Goal: Use online tool/utility: Use online tool/utility

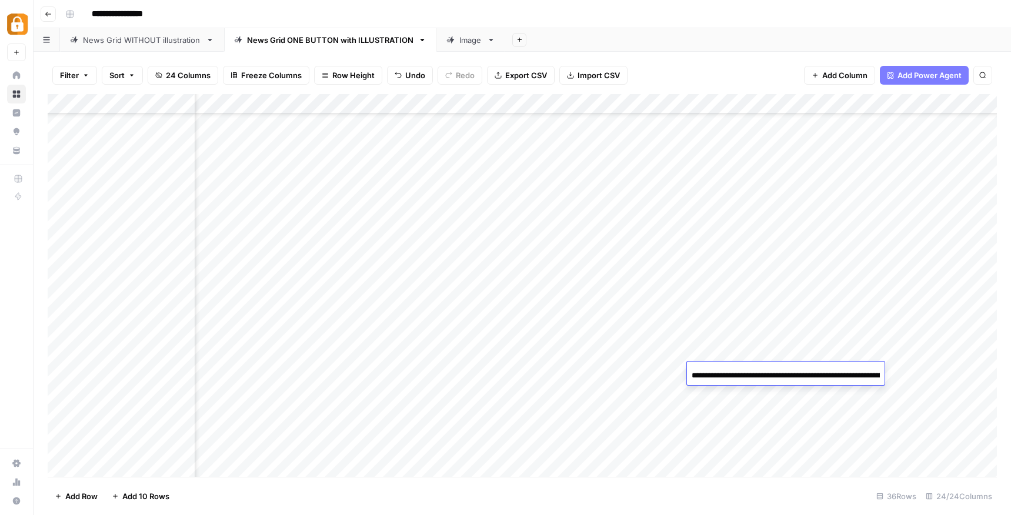
scroll to position [311, 1115]
click at [518, 492] on footer "Add Row Add 10 Rows 36 Rows 24/24 Columns" at bounding box center [522, 496] width 949 height 38
click at [124, 396] on div "Add Column" at bounding box center [522, 285] width 949 height 383
click at [129, 395] on div "Add Column" at bounding box center [522, 285] width 949 height 383
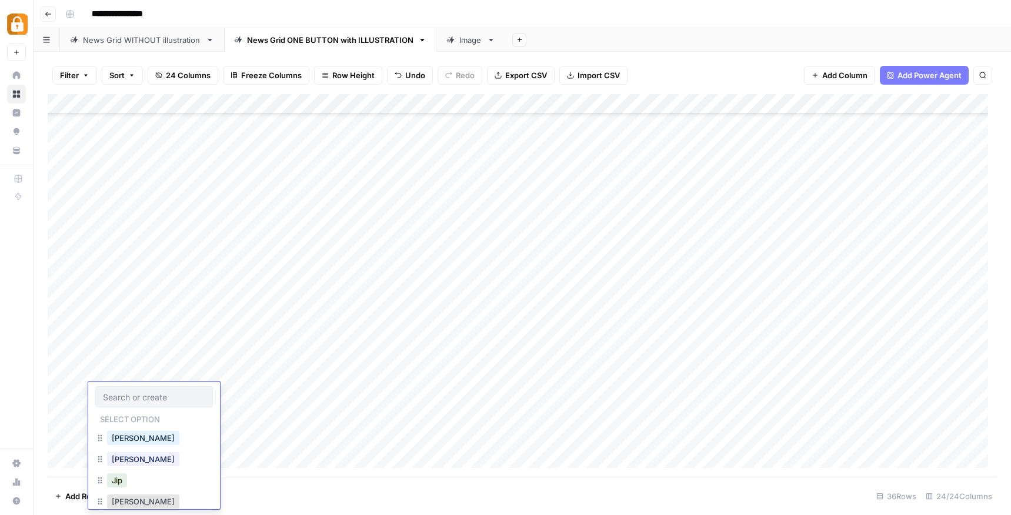
click at [129, 395] on input "text" at bounding box center [154, 397] width 102 height 11
click at [123, 441] on button "[PERSON_NAME]" at bounding box center [143, 438] width 72 height 14
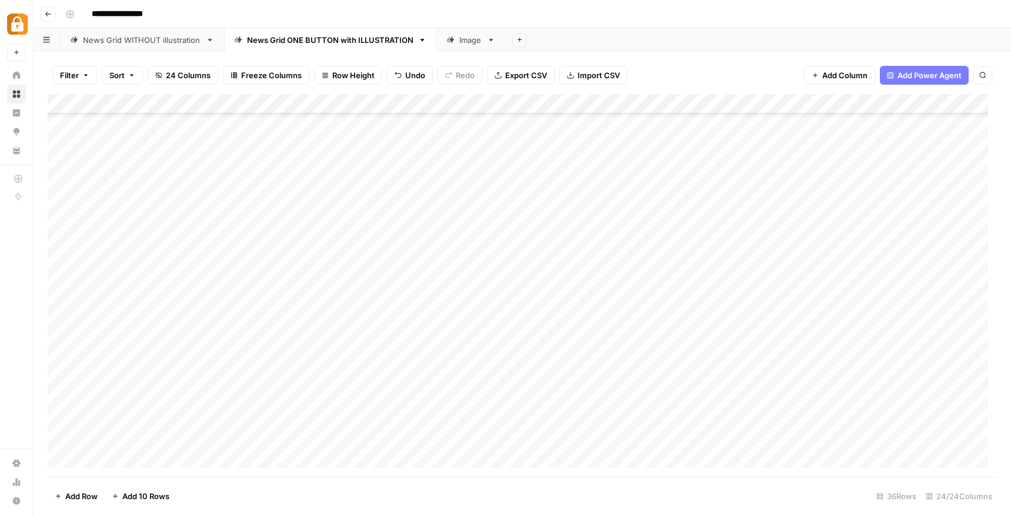
click at [222, 395] on div "Add Column" at bounding box center [522, 285] width 949 height 383
type textarea "****"
click at [431, 391] on div "Add Column" at bounding box center [522, 285] width 949 height 383
